Goal: Task Accomplishment & Management: Manage account settings

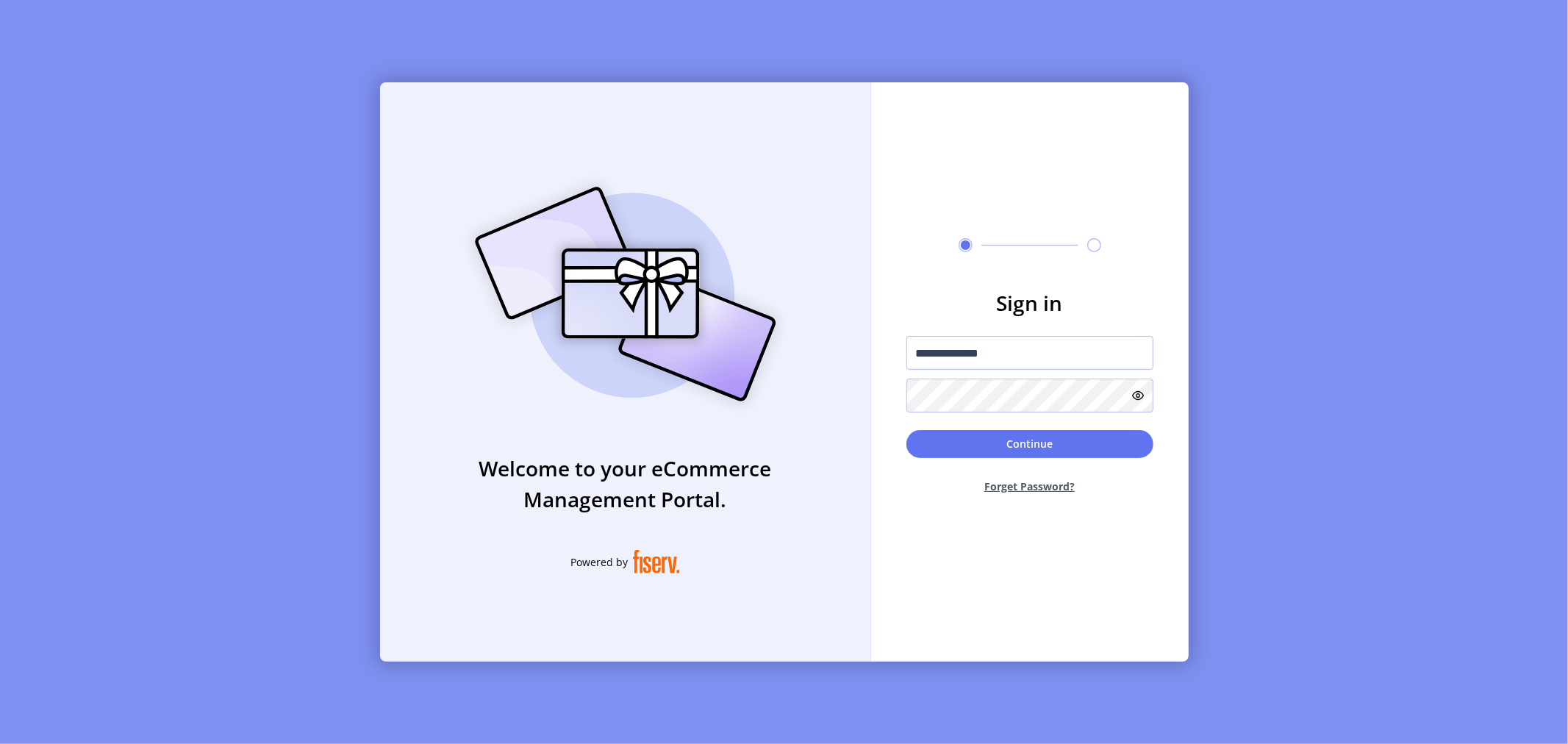
type input "**********"
click at [907, 430] on button "Continue" at bounding box center [1030, 444] width 247 height 28
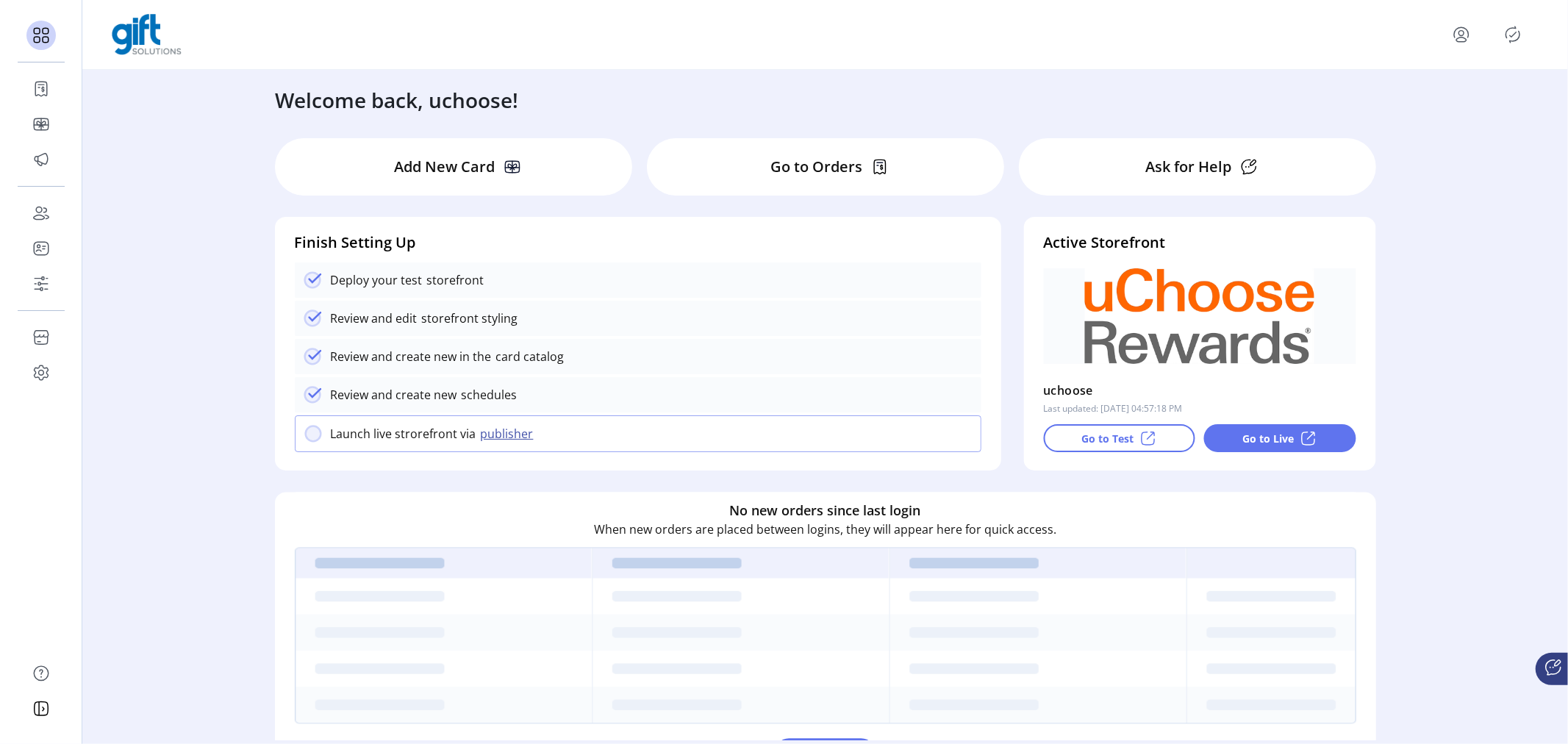
scroll to position [82, 0]
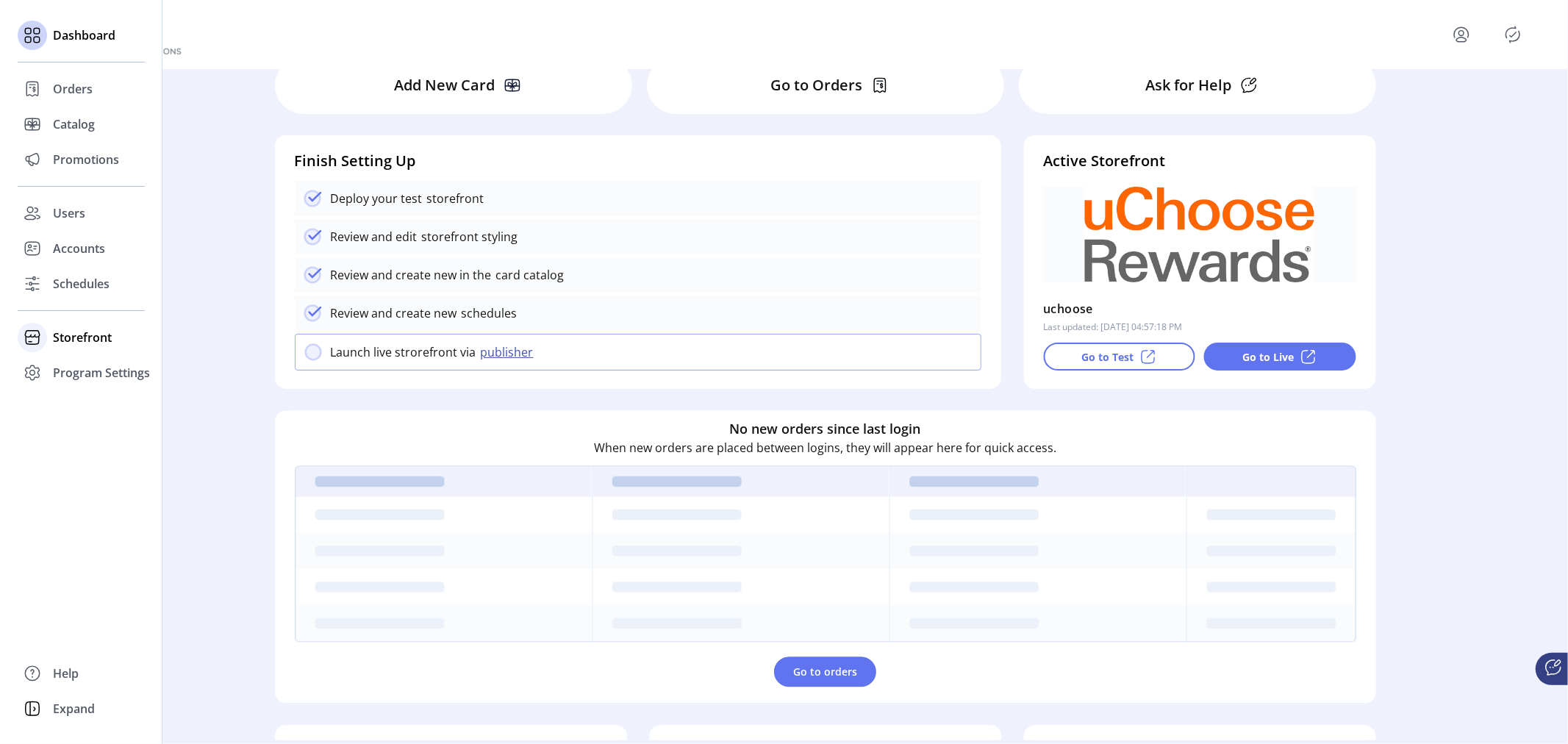
click at [49, 338] on div "Storefront" at bounding box center [81, 338] width 127 height 36
click at [83, 368] on span "Configuration" at bounding box center [91, 366] width 77 height 18
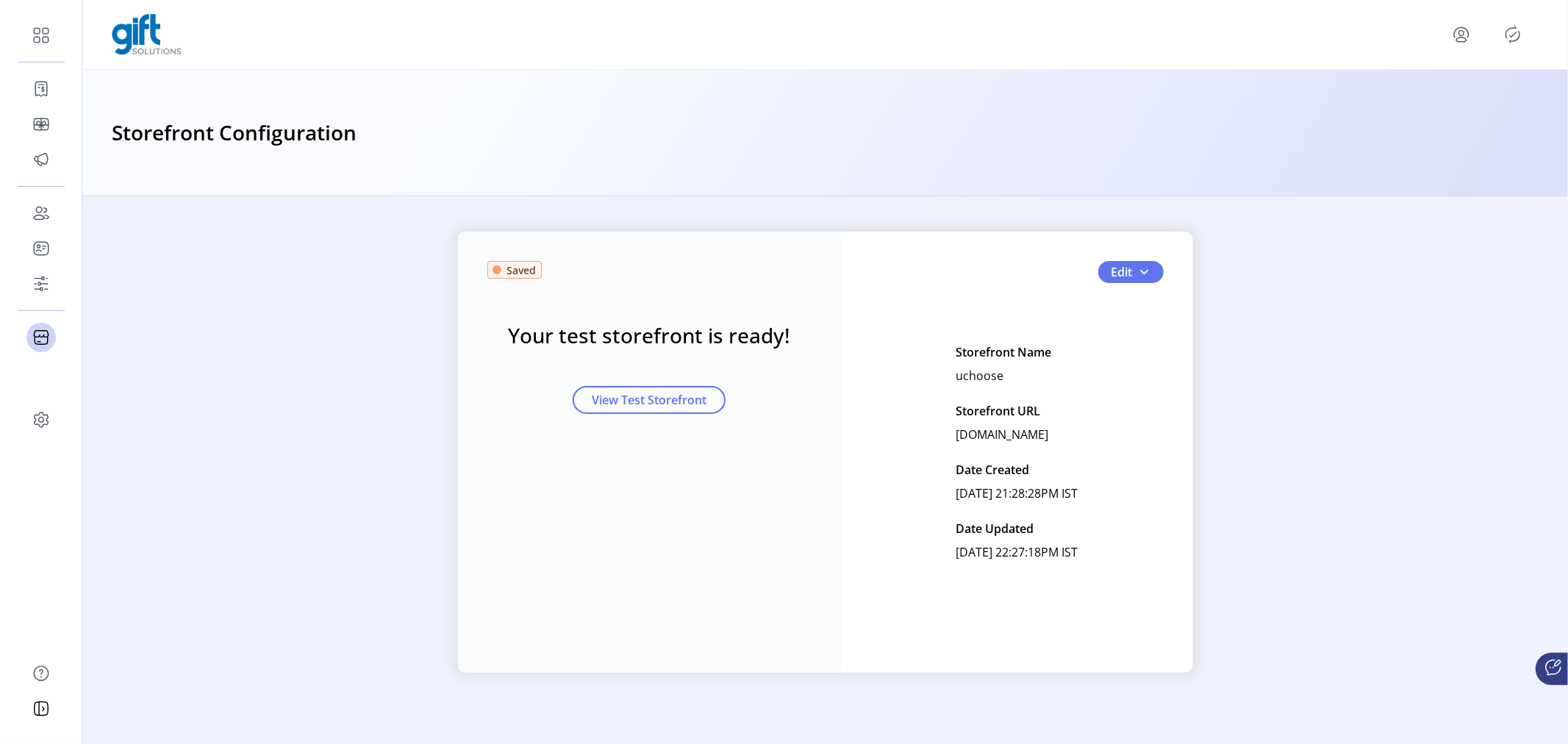
click at [1514, 33] on icon "Publisher Panel" at bounding box center [1513, 34] width 23 height 23
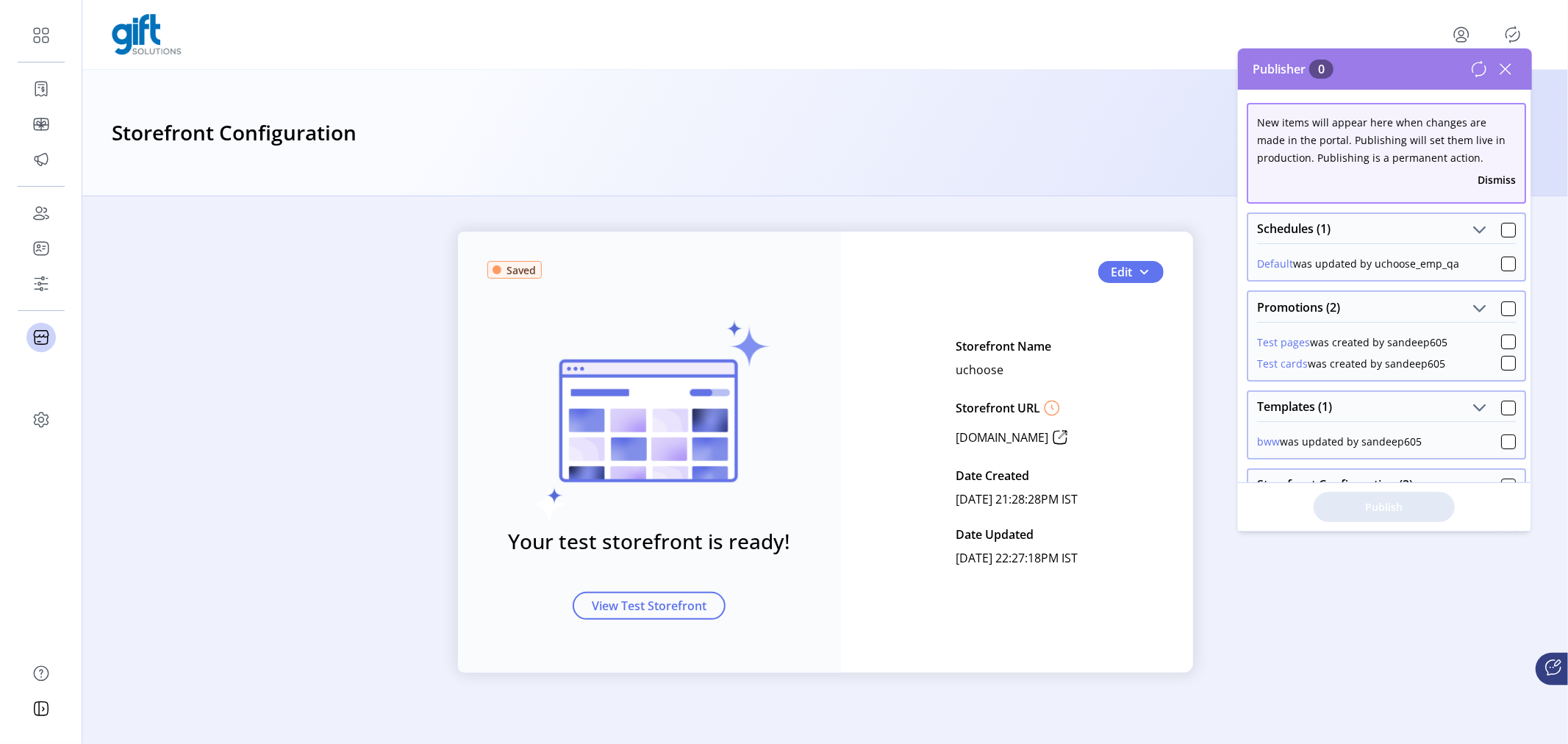
click at [1509, 70] on icon at bounding box center [1505, 69] width 23 height 23
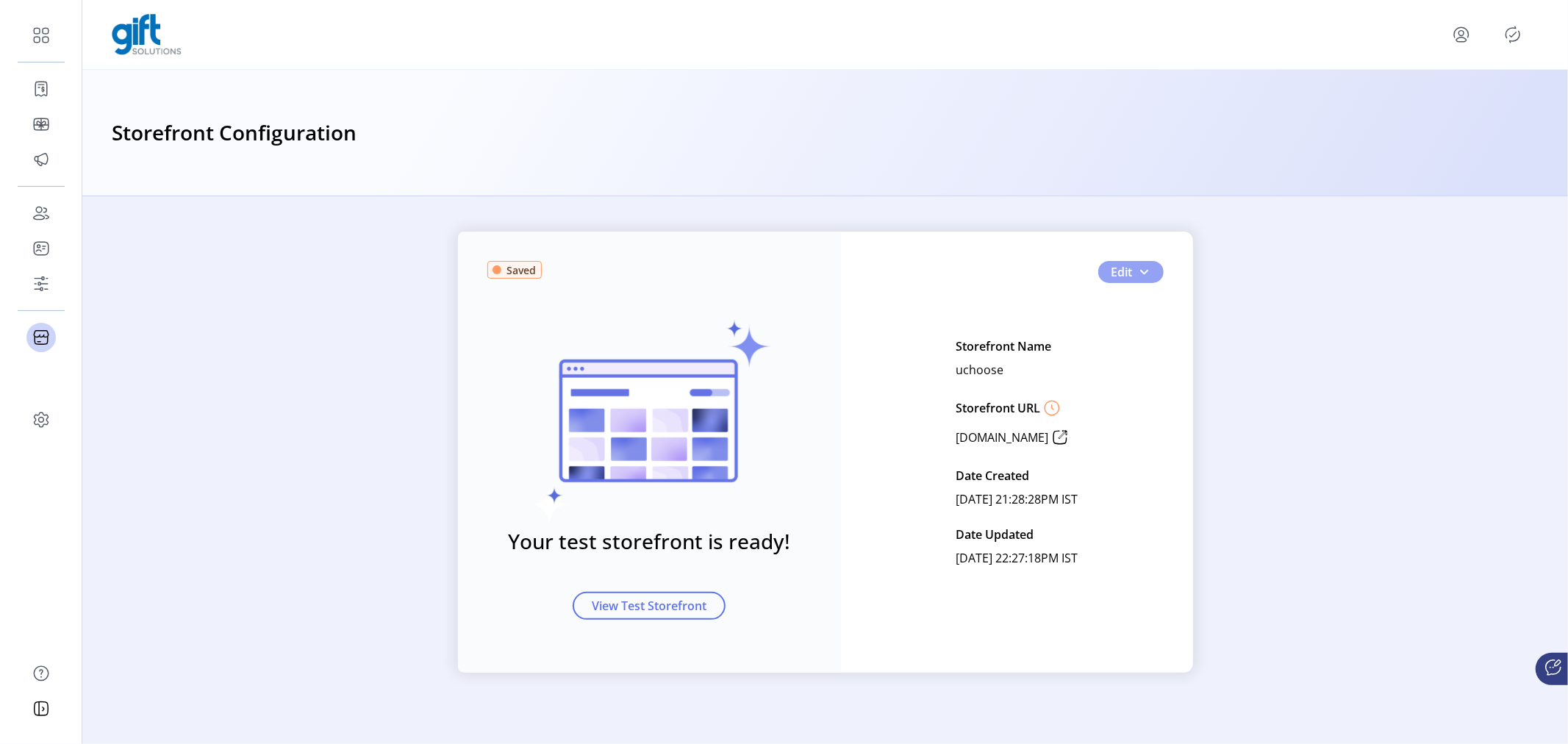
click at [1129, 269] on span "Edit" at bounding box center [1122, 271] width 22 height 18
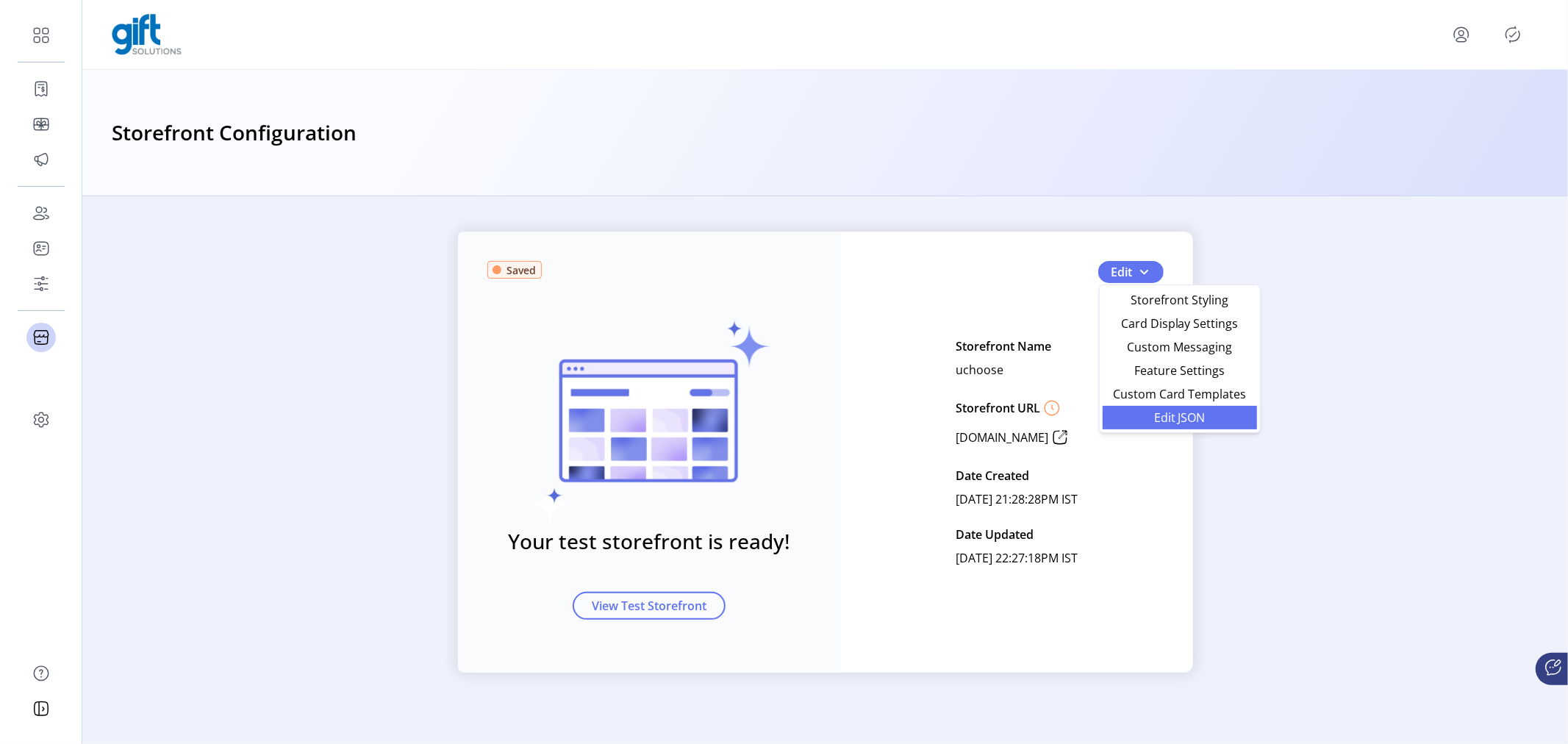
click at [1142, 412] on span "Edit JSON" at bounding box center [1180, 418] width 137 height 12
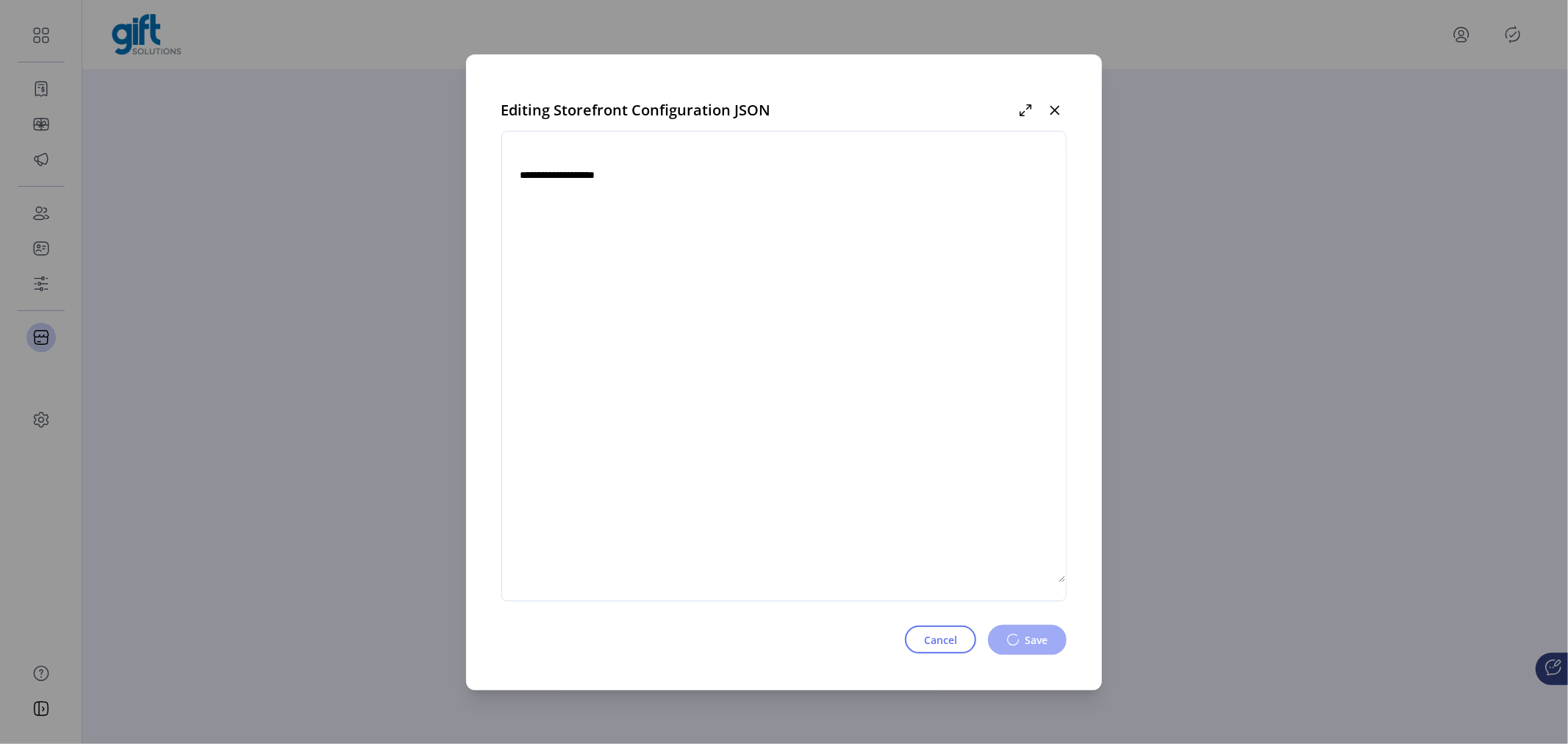
type textarea "**********"
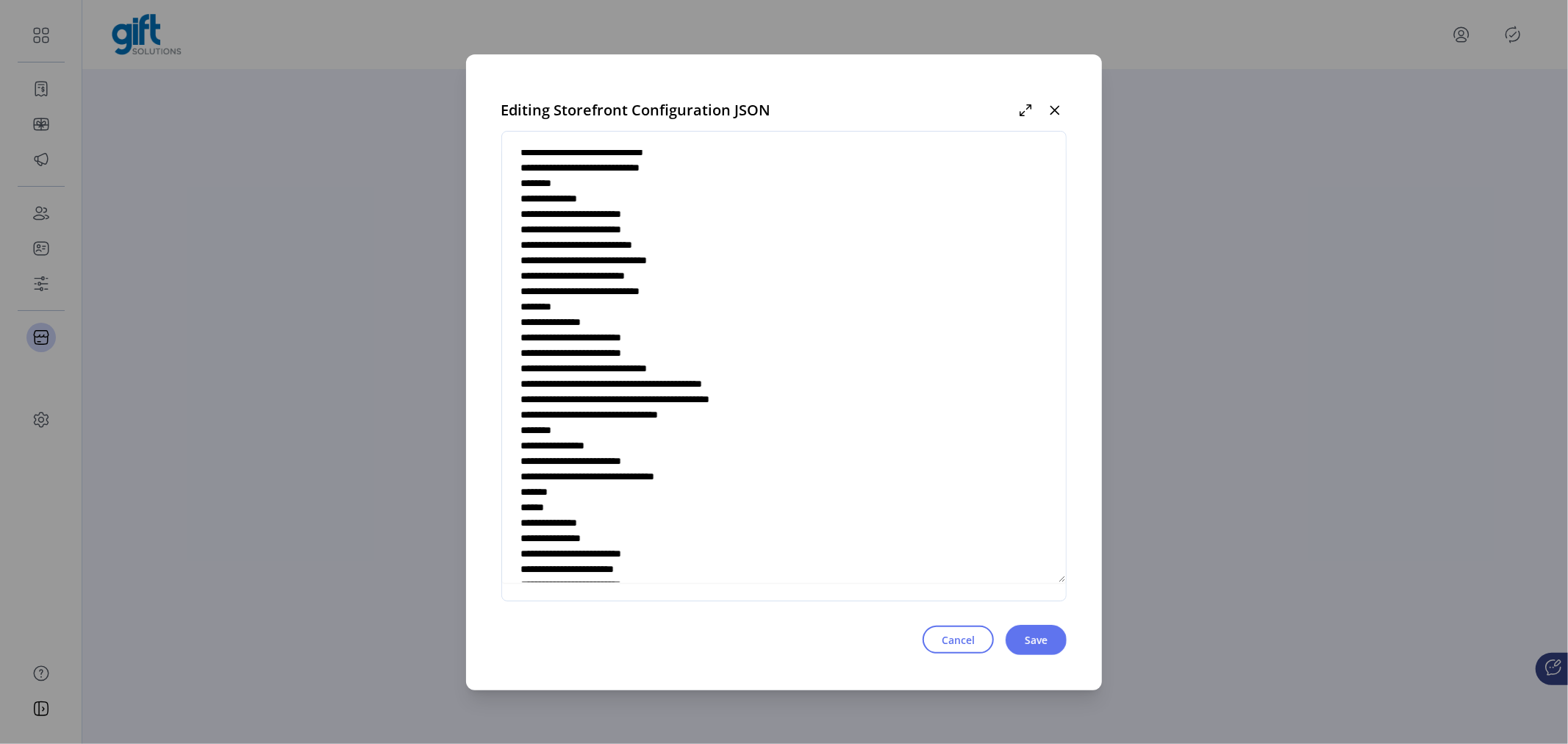
scroll to position [5809, 0]
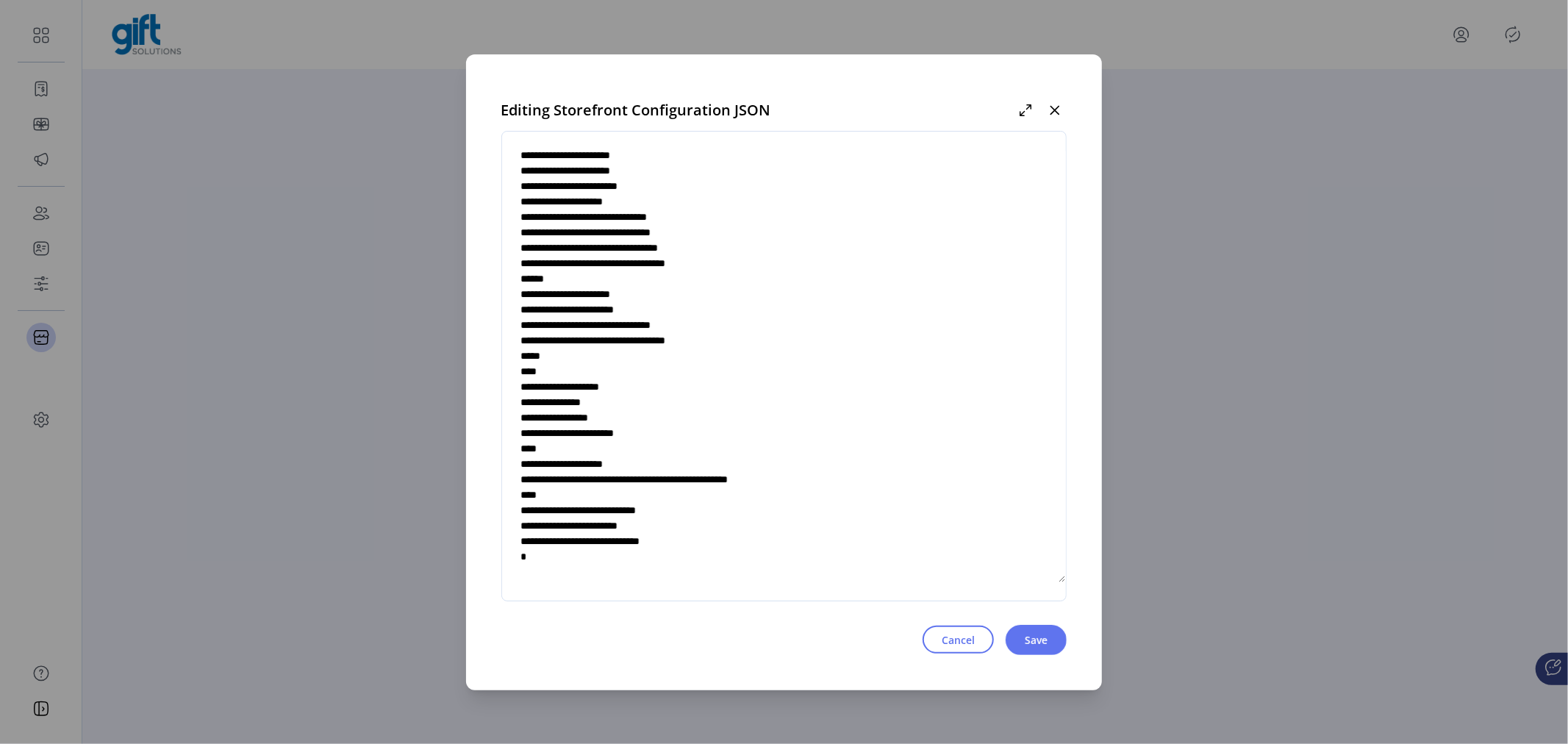
click at [721, 540] on textarea at bounding box center [784, 366] width 564 height 434
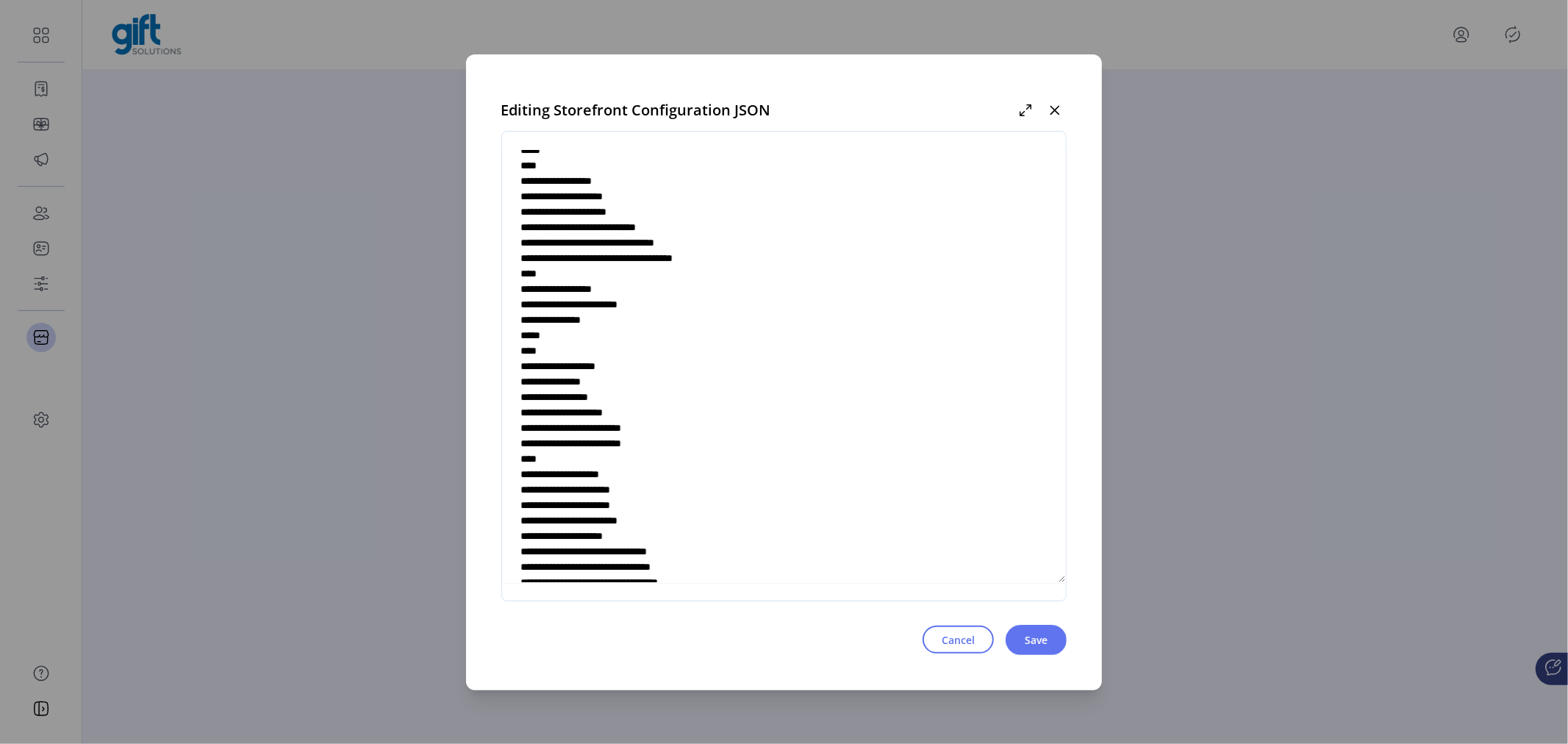
drag, startPoint x: 1061, startPoint y: 106, endPoint x: 809, endPoint y: 41, distance: 260.2
click at [1061, 107] on icon "button" at bounding box center [1054, 110] width 12 height 12
